Goal: Entertainment & Leisure: Consume media (video, audio)

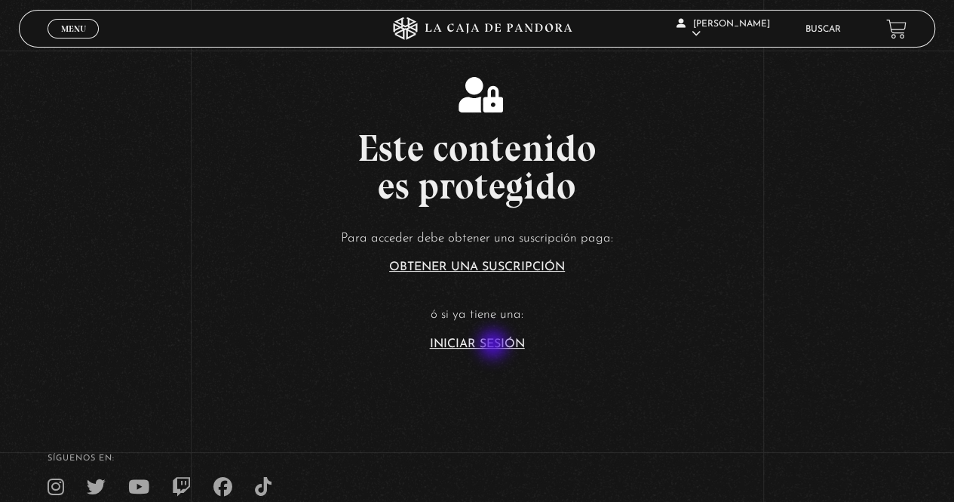
click at [495, 341] on link "Iniciar Sesión" at bounding box center [477, 344] width 95 height 12
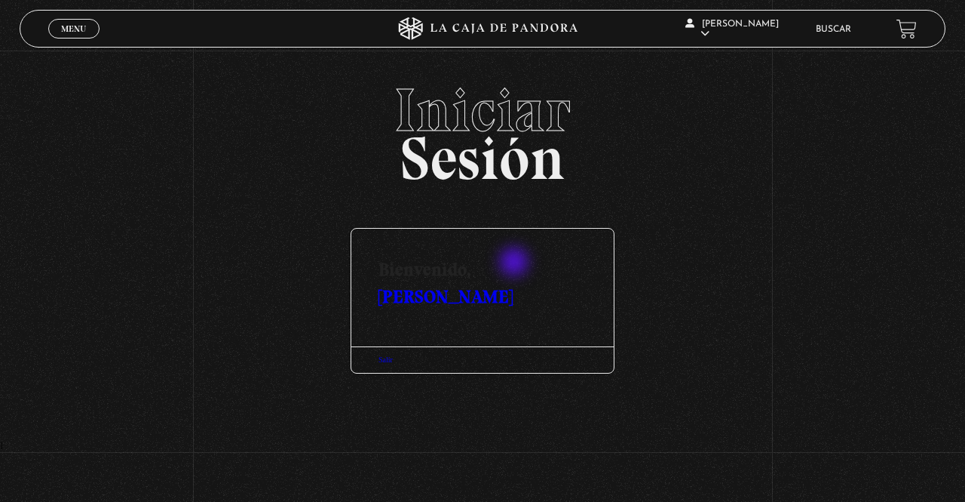
click at [513, 285] on link "[PERSON_NAME]" at bounding box center [446, 296] width 134 height 22
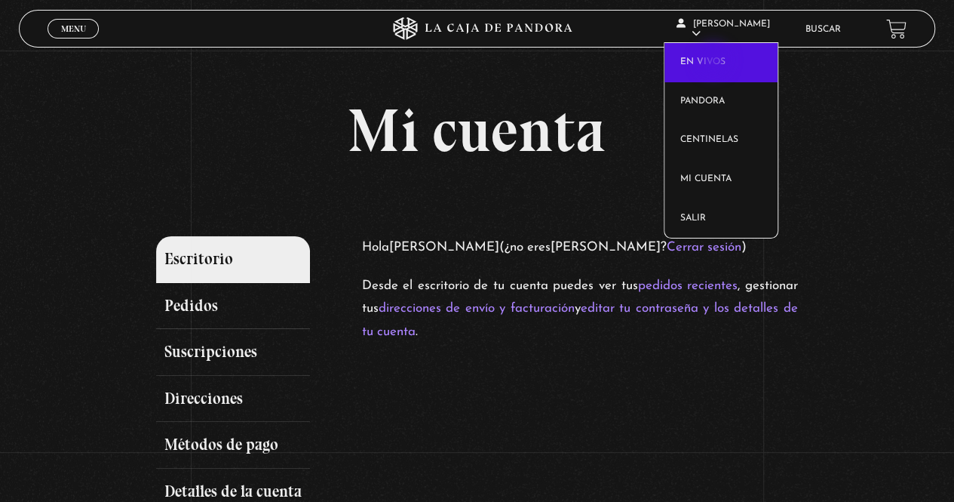
drag, startPoint x: 715, startPoint y: 61, endPoint x: 711, endPoint y: 71, distance: 10.5
click at [715, 61] on link "En vivos" at bounding box center [720, 62] width 113 height 39
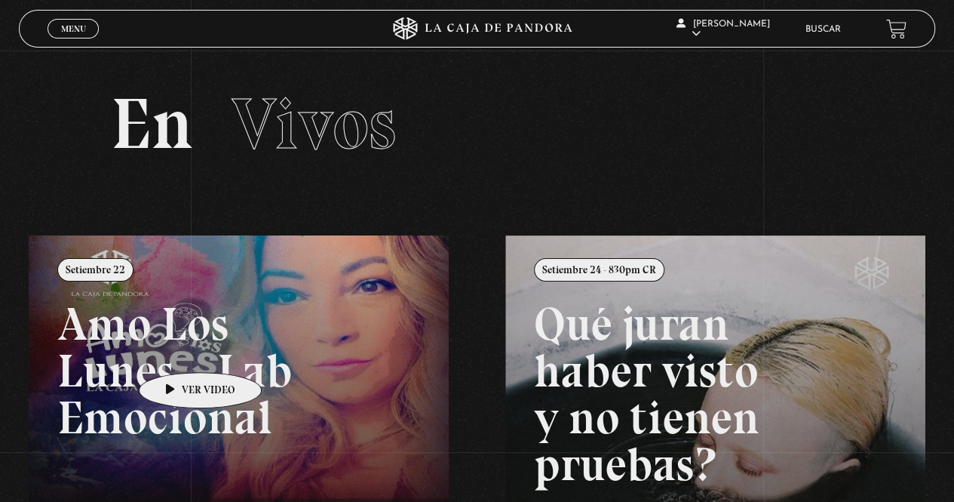
click at [173, 350] on link at bounding box center [506, 486] width 954 height 502
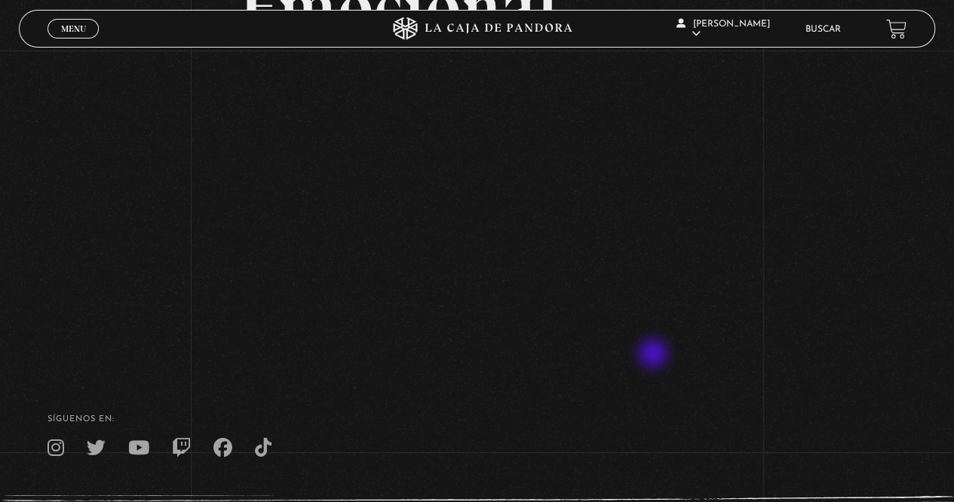
scroll to position [302, 0]
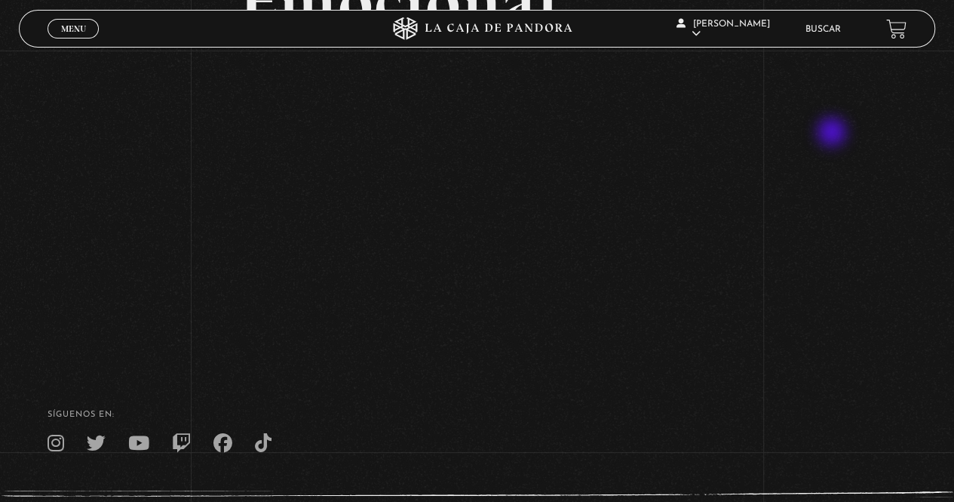
click at [834, 133] on div "Volver Setiembre 22 Amo Los Lunes – Lab Emocional" at bounding box center [477, 53] width 954 height 609
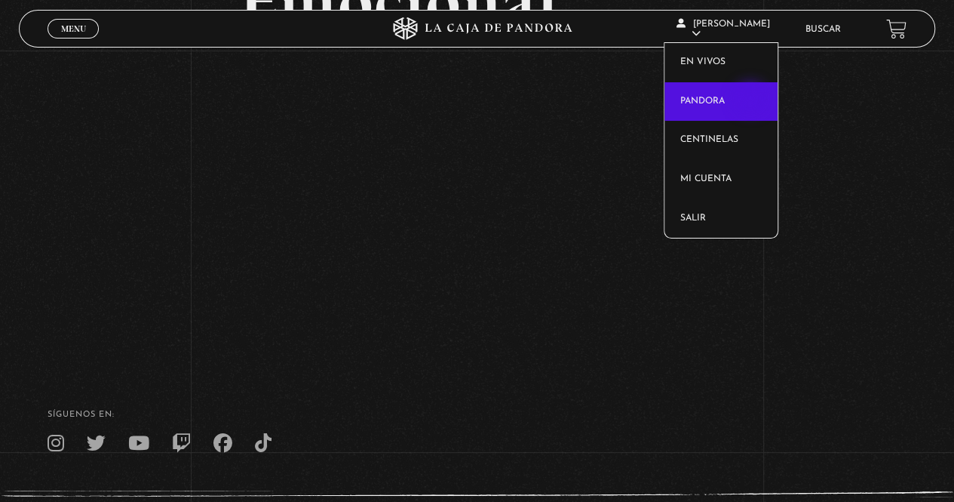
click at [752, 100] on link "Pandora" at bounding box center [720, 101] width 113 height 39
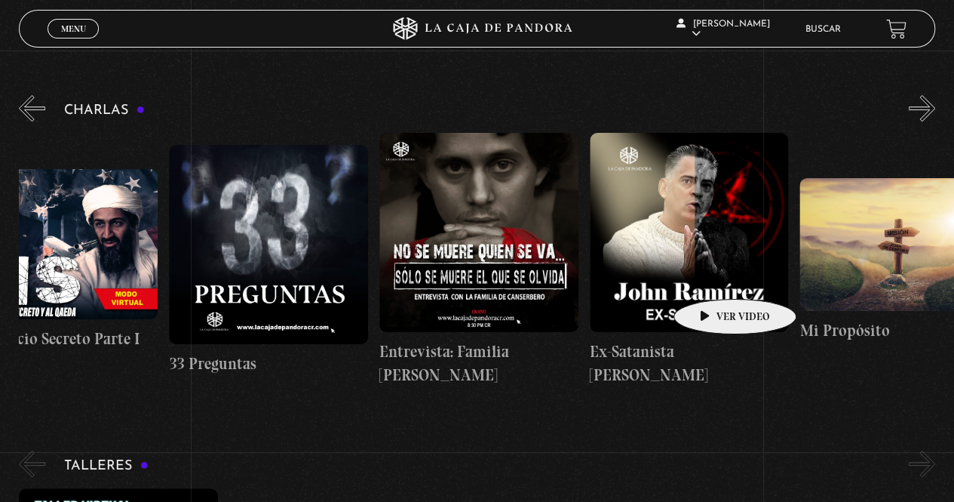
scroll to position [0, 525]
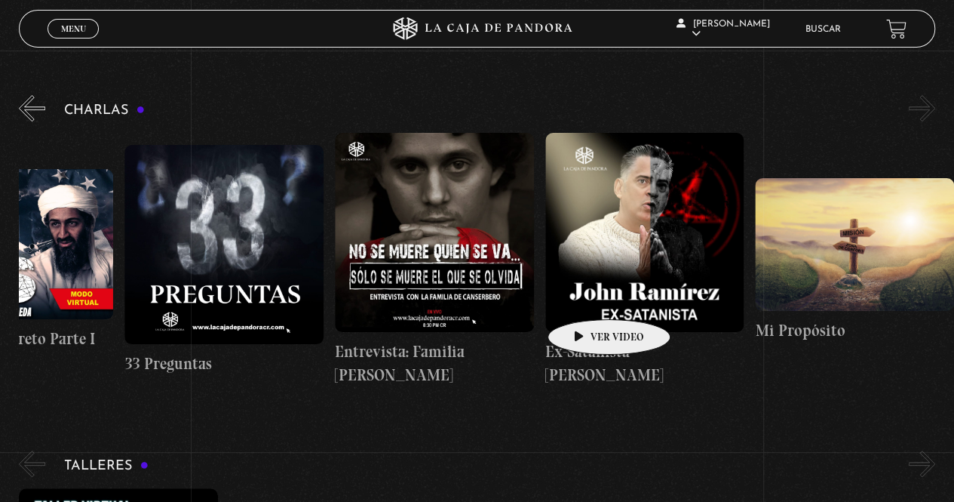
drag, startPoint x: 763, startPoint y: 259, endPoint x: 564, endPoint y: 297, distance: 202.8
click at [565, 297] on div "Cuarto de Guerra 11S En la Mente de los Terroristas 11S Servicio Secreto Parte …" at bounding box center [229, 260] width 1471 height 254
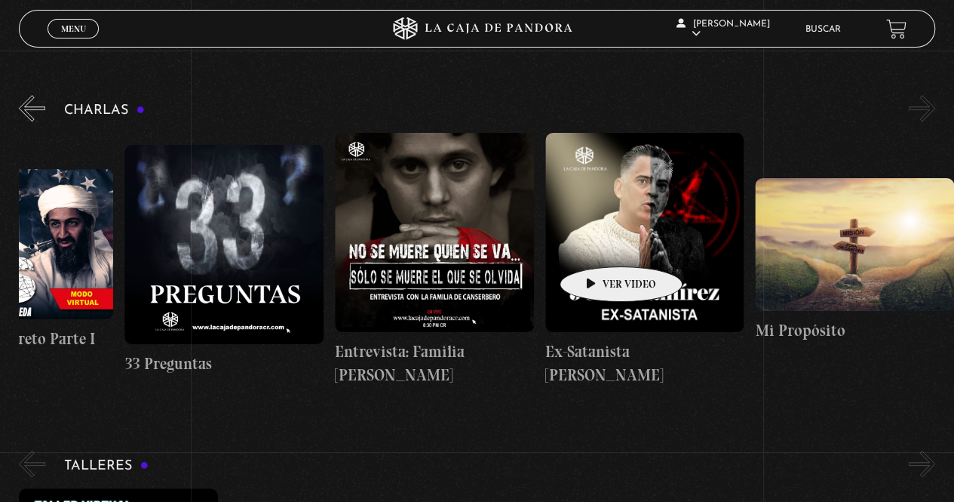
drag, startPoint x: 778, startPoint y: 240, endPoint x: 594, endPoint y: 244, distance: 183.3
click at [594, 244] on div "Cuarto de Guerra 11S En la Mente de los Terroristas 11S Servicio Secreto Parte …" at bounding box center [229, 260] width 1471 height 254
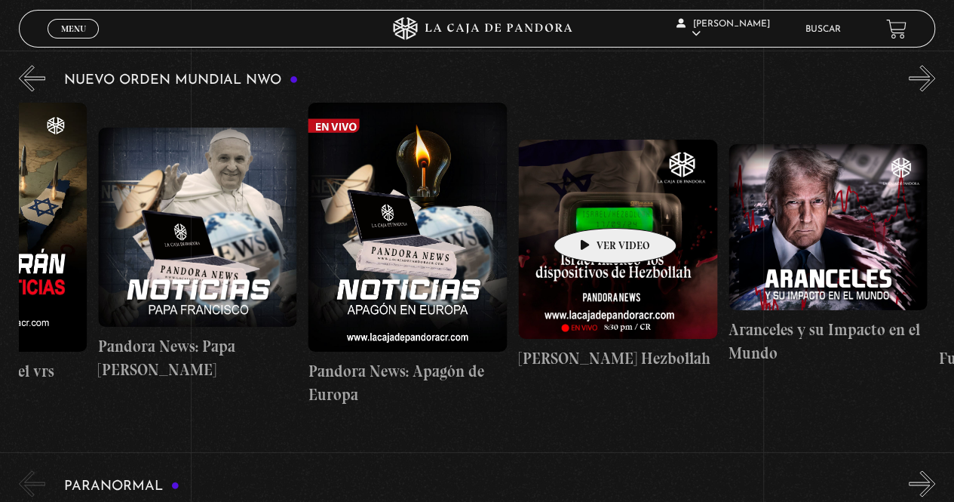
scroll to position [0, 1008]
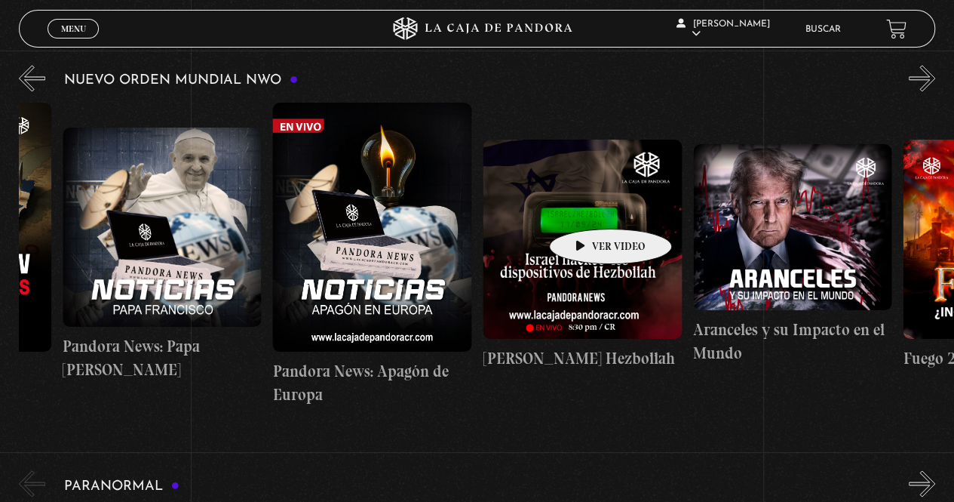
drag, startPoint x: 784, startPoint y: 179, endPoint x: 587, endPoint y: 206, distance: 199.4
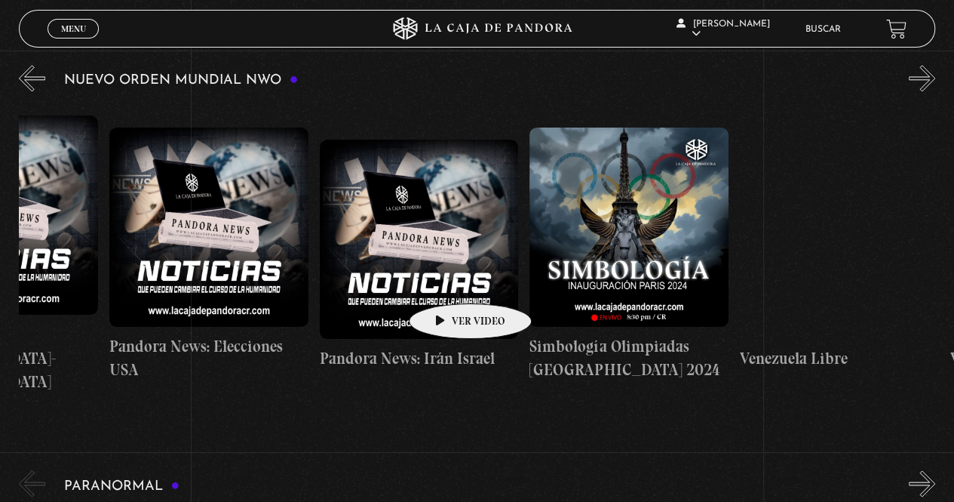
scroll to position [0, 2840]
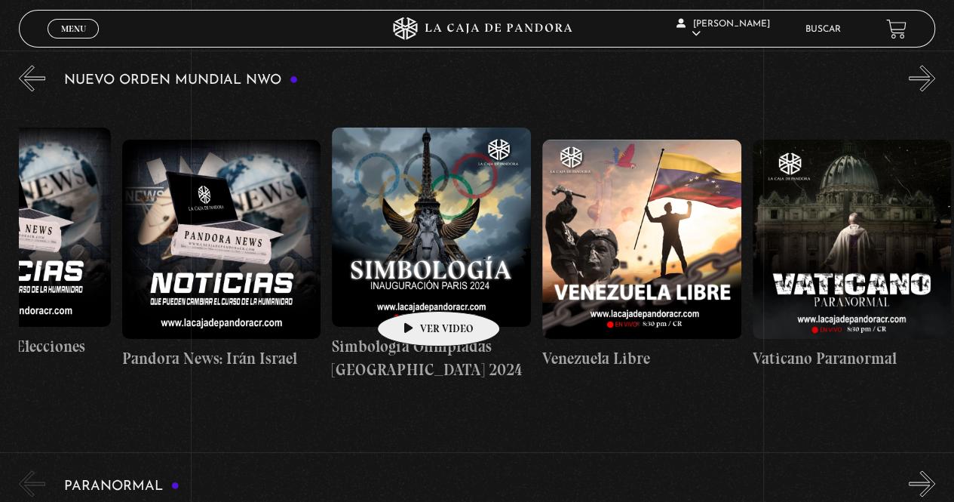
drag, startPoint x: 777, startPoint y: 225, endPoint x: 415, endPoint y: 288, distance: 367.5
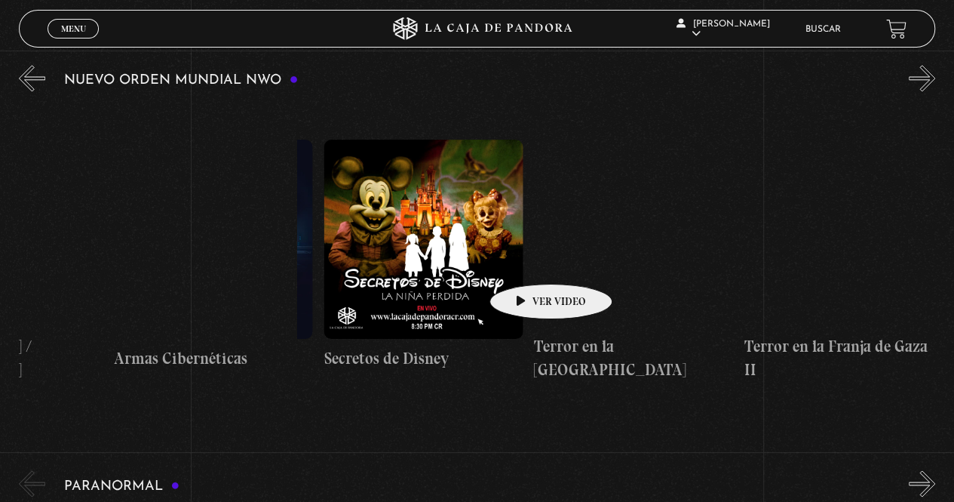
scroll to position [0, 4716]
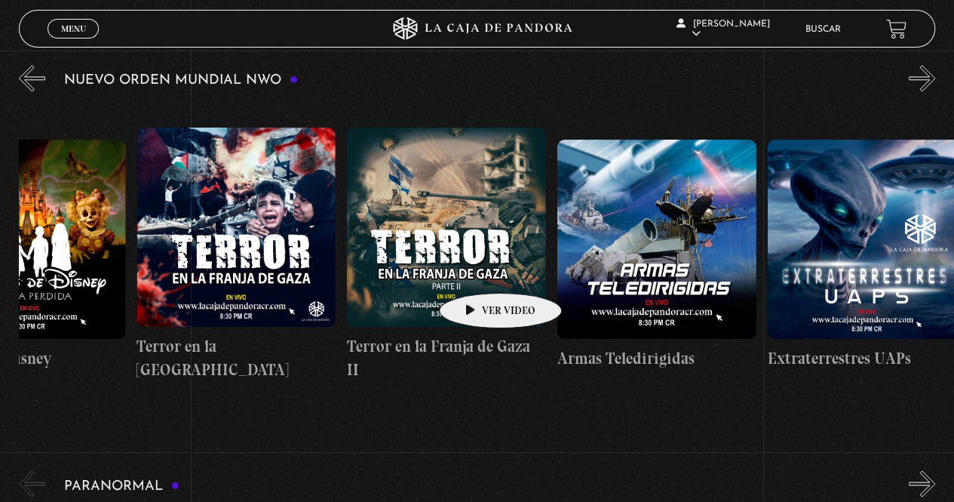
drag, startPoint x: 851, startPoint y: 226, endPoint x: 477, endPoint y: 270, distance: 376.7
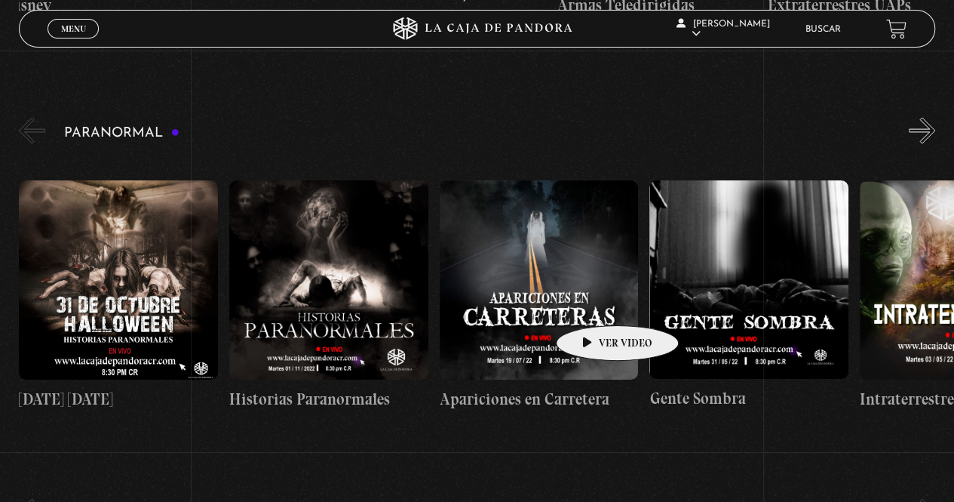
scroll to position [1358, 0]
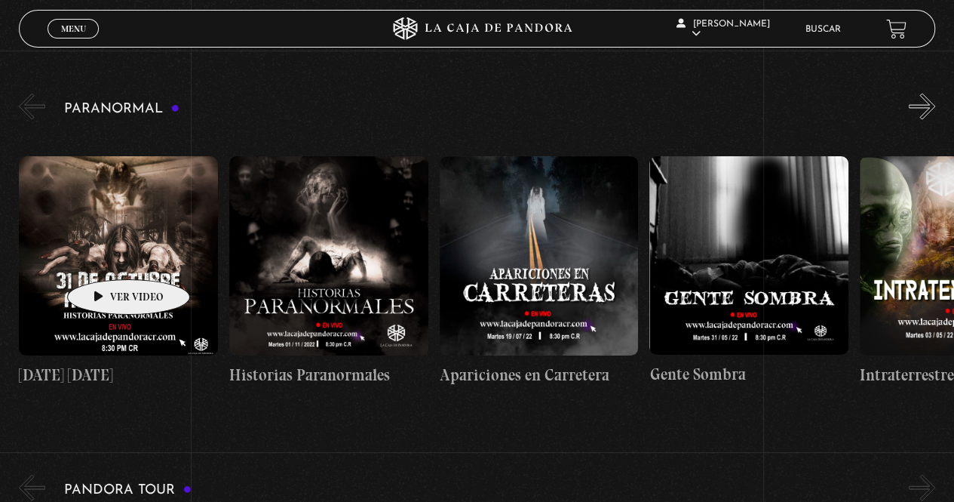
click at [105, 254] on figure at bounding box center [118, 254] width 199 height 199
click at [112, 253] on figure at bounding box center [118, 254] width 199 height 199
click at [114, 272] on figure at bounding box center [118, 254] width 199 height 199
click at [107, 259] on figure at bounding box center [118, 254] width 199 height 199
click at [134, 242] on figure at bounding box center [118, 254] width 199 height 199
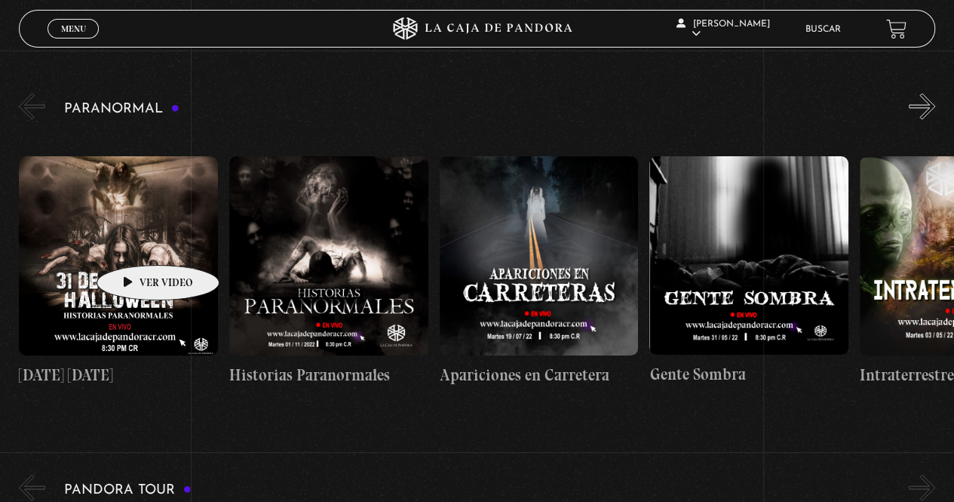
click at [136, 242] on figure at bounding box center [118, 254] width 199 height 199
click at [137, 242] on figure at bounding box center [118, 254] width 199 height 199
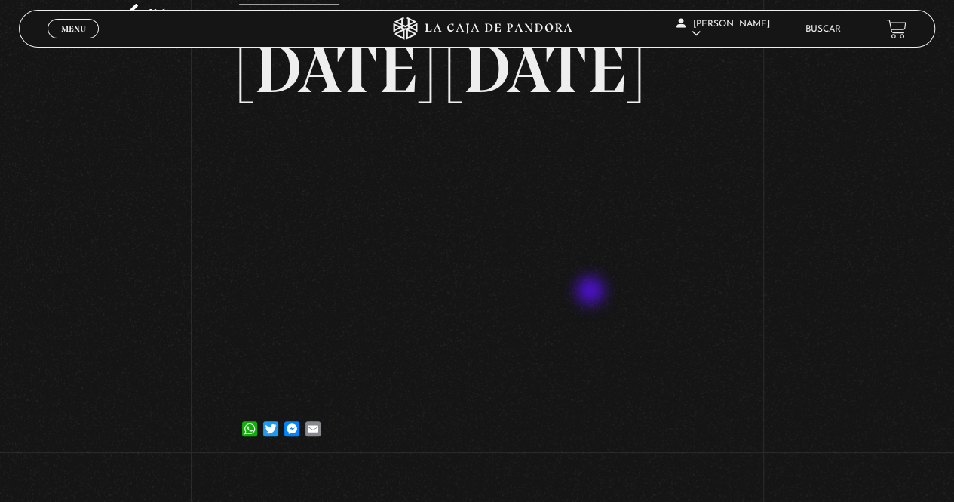
scroll to position [151, 0]
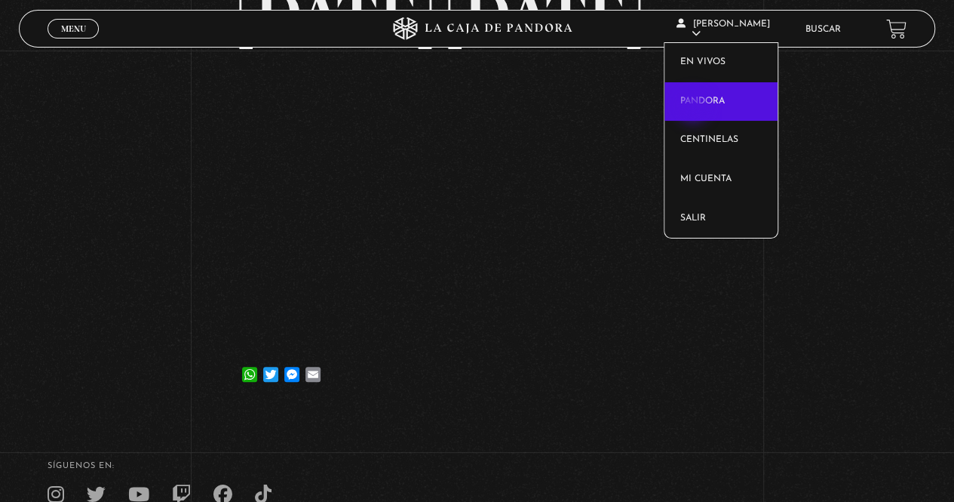
click at [701, 100] on link "Pandora" at bounding box center [720, 101] width 113 height 39
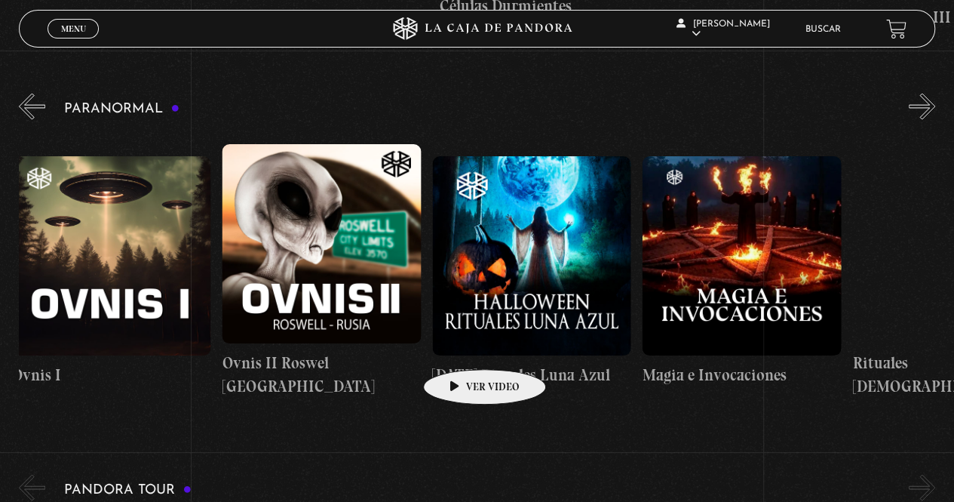
scroll to position [0, 1365]
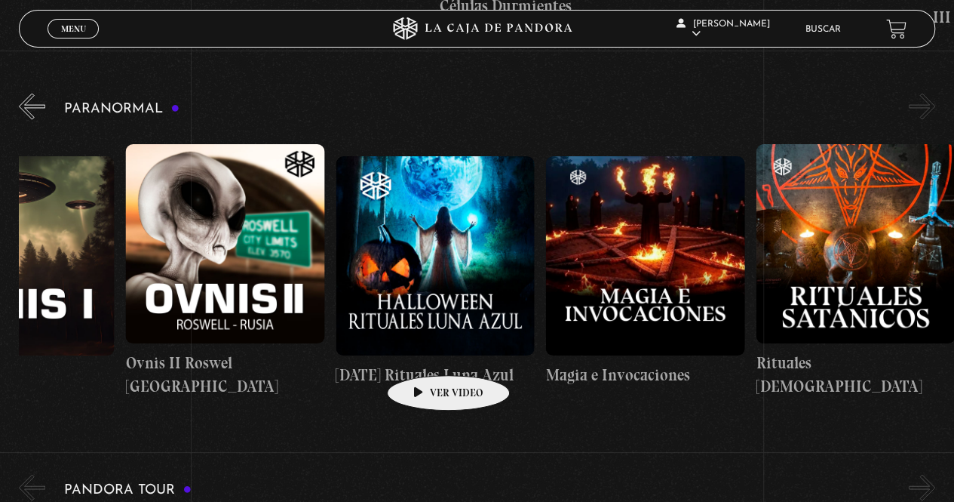
drag, startPoint x: 709, startPoint y: 305, endPoint x: 418, endPoint y: 353, distance: 295.1
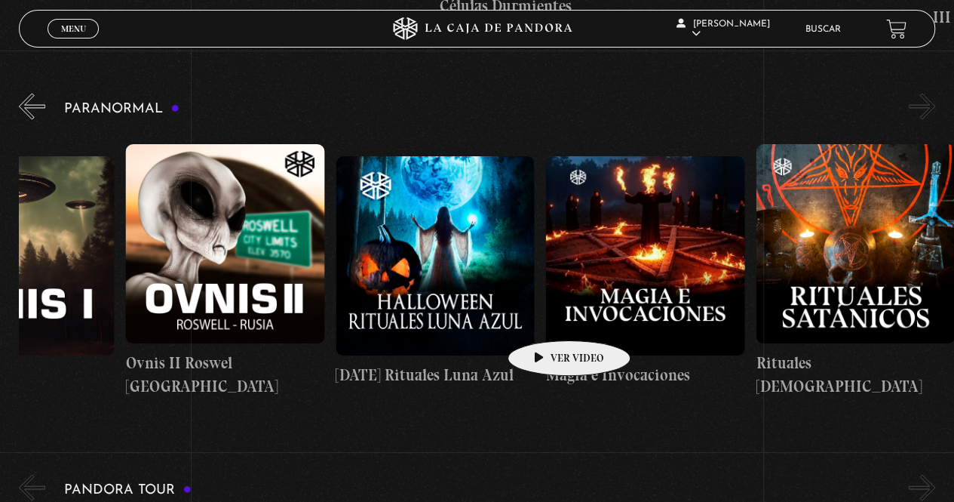
drag, startPoint x: 582, startPoint y: 313, endPoint x: 492, endPoint y: 336, distance: 93.3
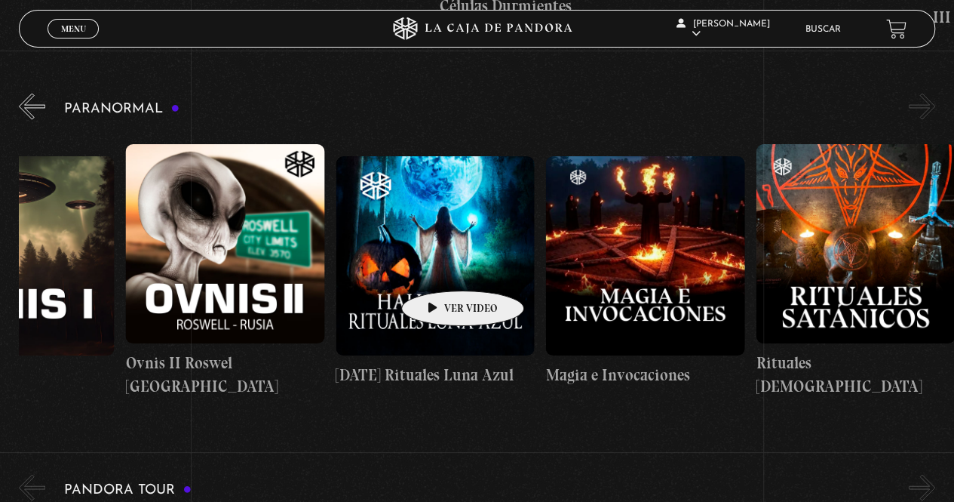
click at [439, 256] on figure at bounding box center [435, 254] width 199 height 199
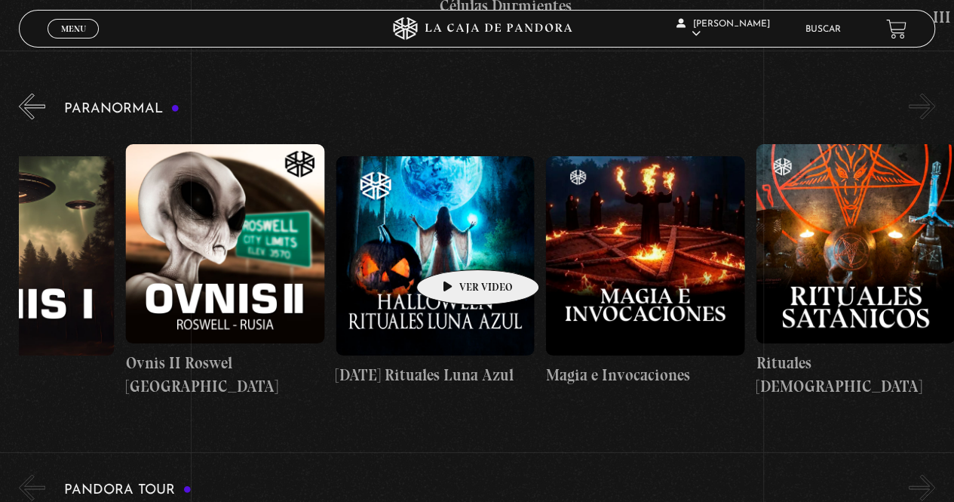
click at [454, 247] on figure at bounding box center [435, 254] width 199 height 199
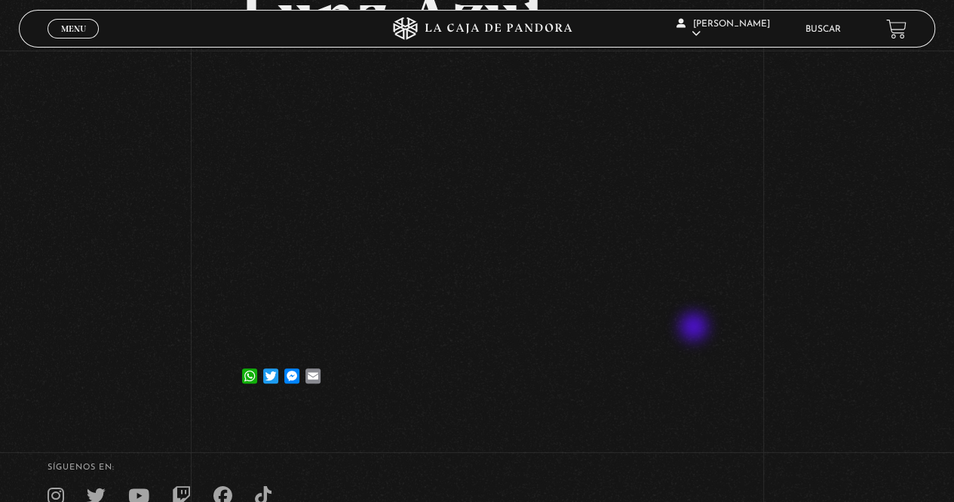
scroll to position [226, 0]
